Goal: Find specific page/section

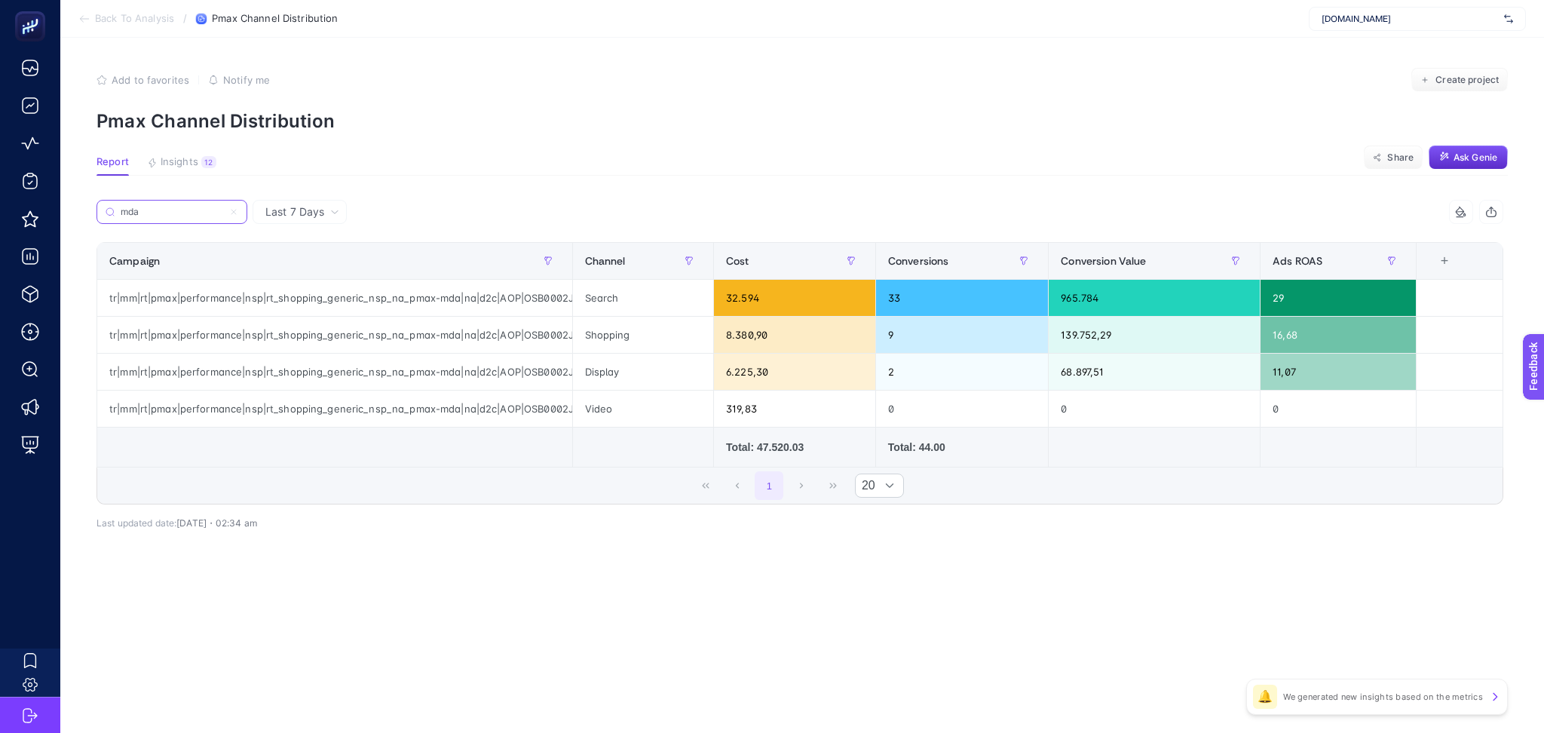
click at [192, 211] on input "mda" at bounding box center [172, 212] width 103 height 11
click at [192, 210] on input "mda" at bounding box center [172, 212] width 103 height 11
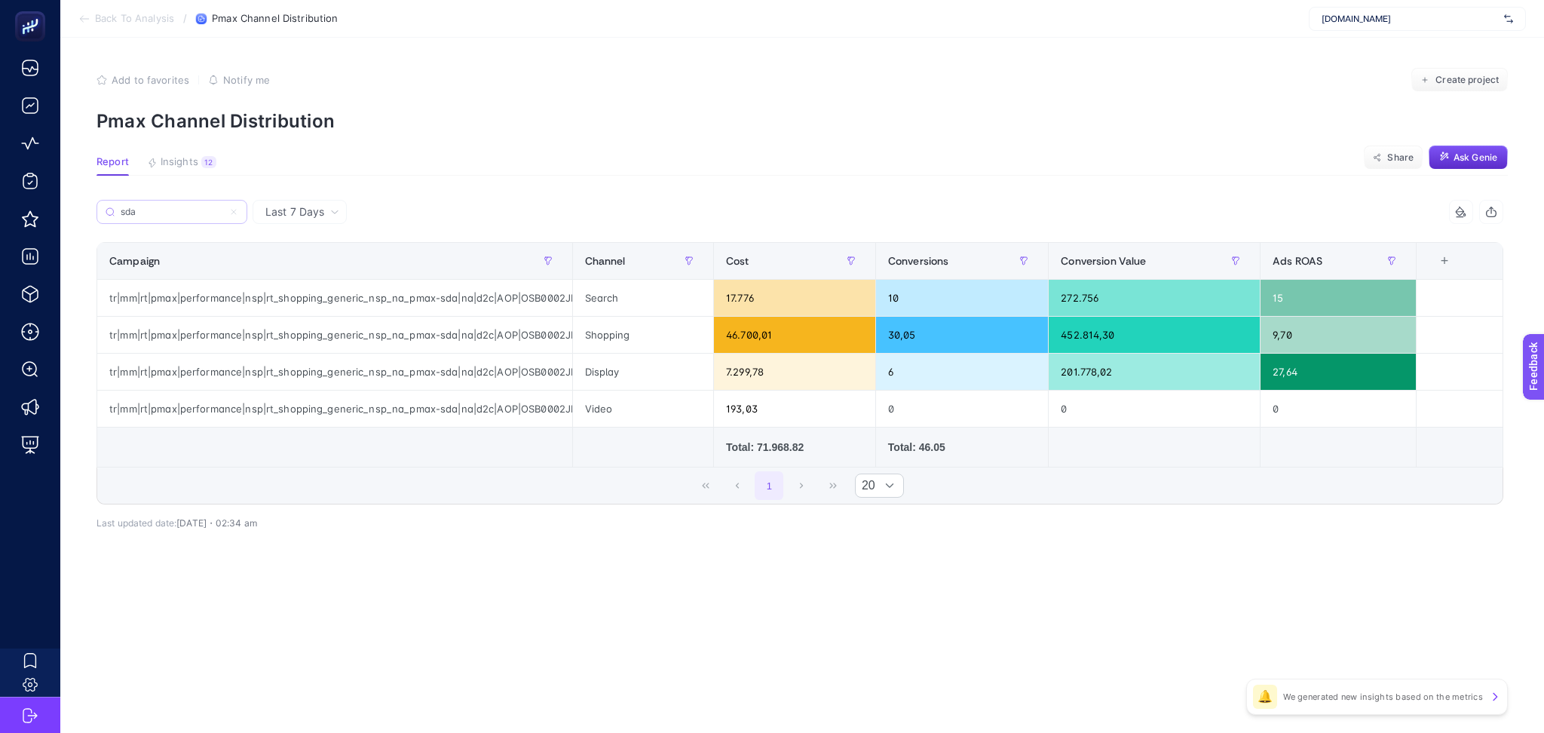
click at [182, 200] on label "sda" at bounding box center [172, 212] width 151 height 24
click at [0, 0] on input "Search" at bounding box center [0, 0] width 0 height 0
click at [182, 200] on label "sda" at bounding box center [172, 212] width 151 height 24
click at [0, 0] on input "Search" at bounding box center [0, 0] width 0 height 0
click at [194, 212] on input "sda" at bounding box center [178, 212] width 119 height 11
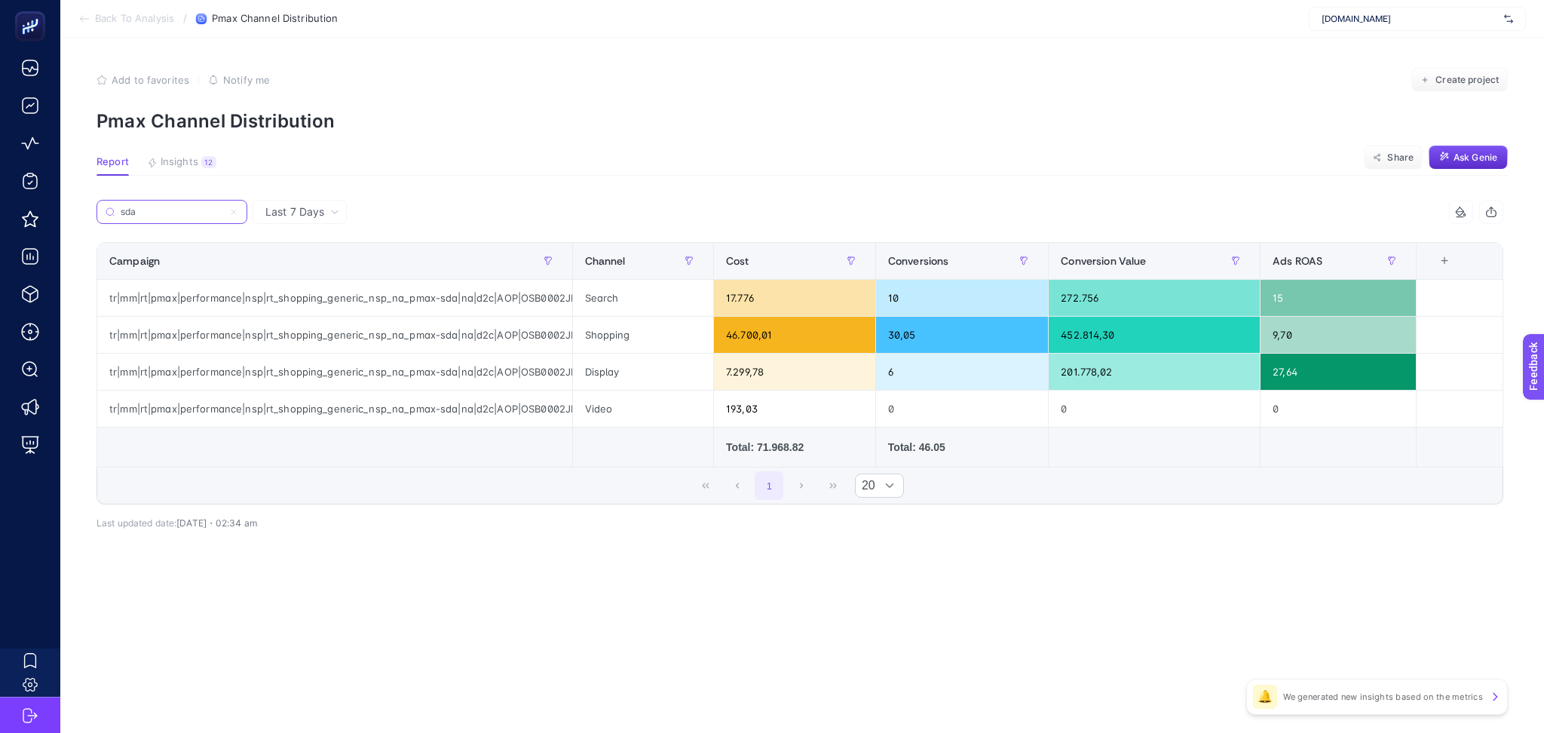
click at [194, 212] on input "sda" at bounding box center [172, 212] width 103 height 11
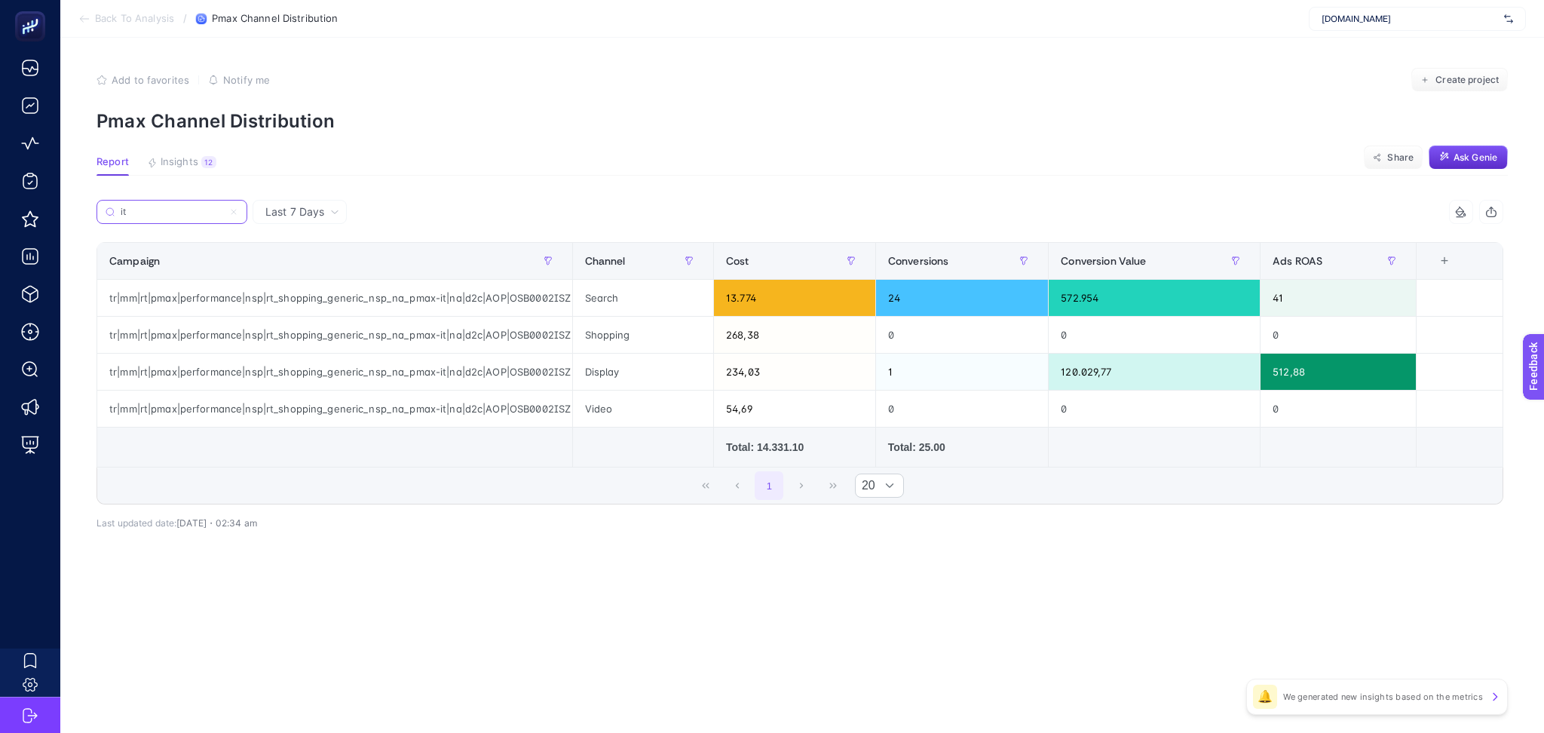
click at [184, 210] on input "it" at bounding box center [172, 212] width 103 height 11
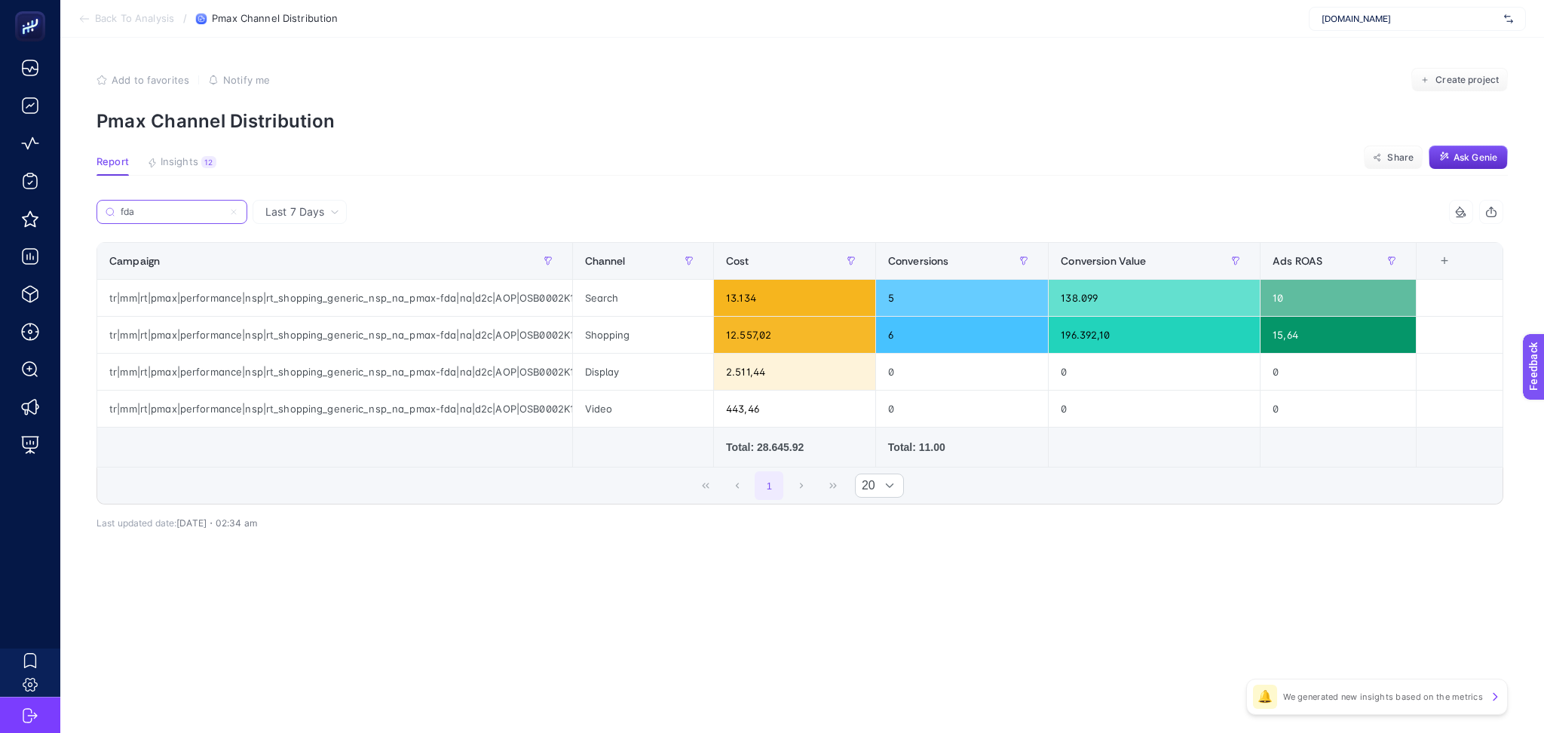
click at [196, 208] on input "fda" at bounding box center [172, 212] width 103 height 11
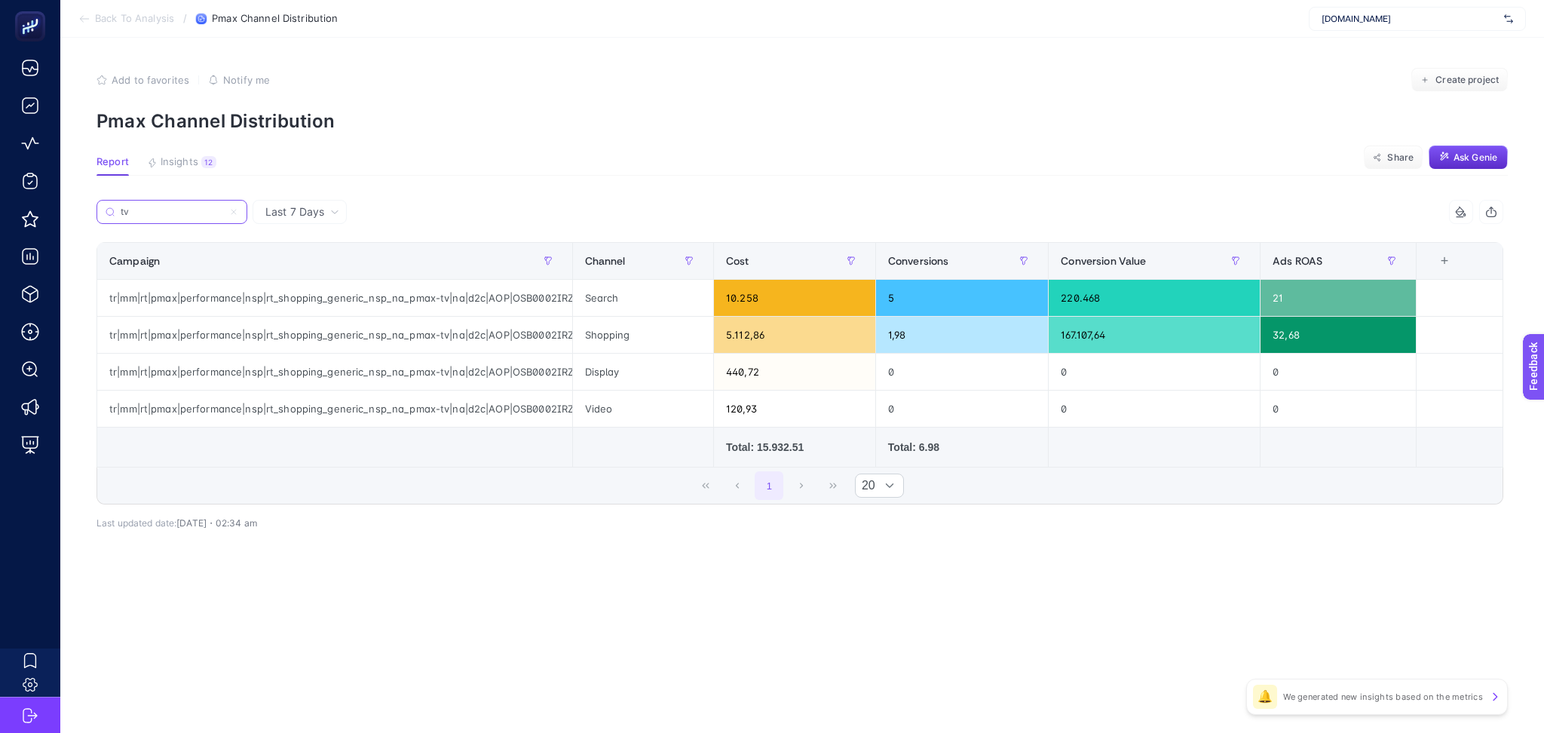
click at [170, 207] on input "tv" at bounding box center [172, 212] width 103 height 11
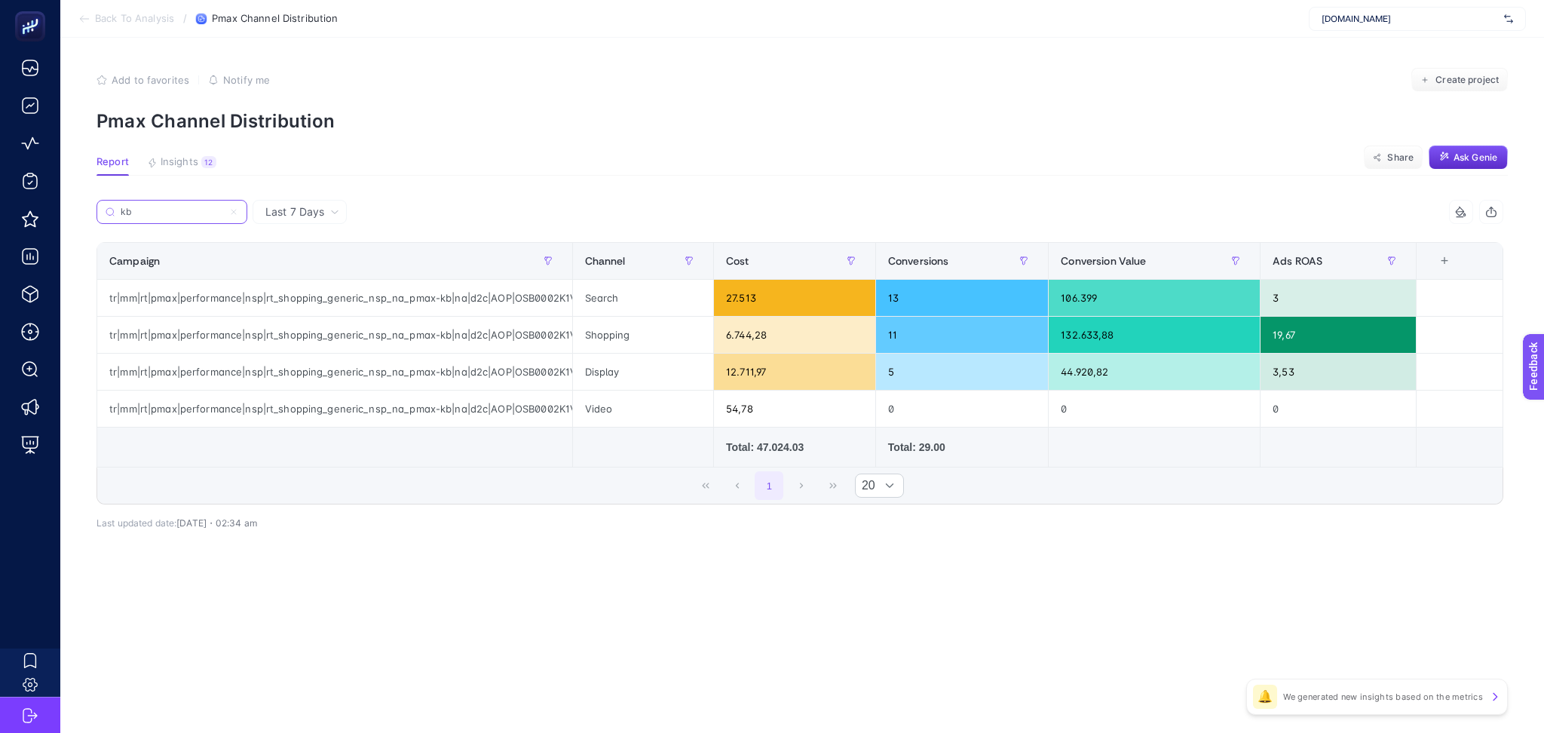
type input "kb"
